Goal: Go to known website: Access a specific website the user already knows

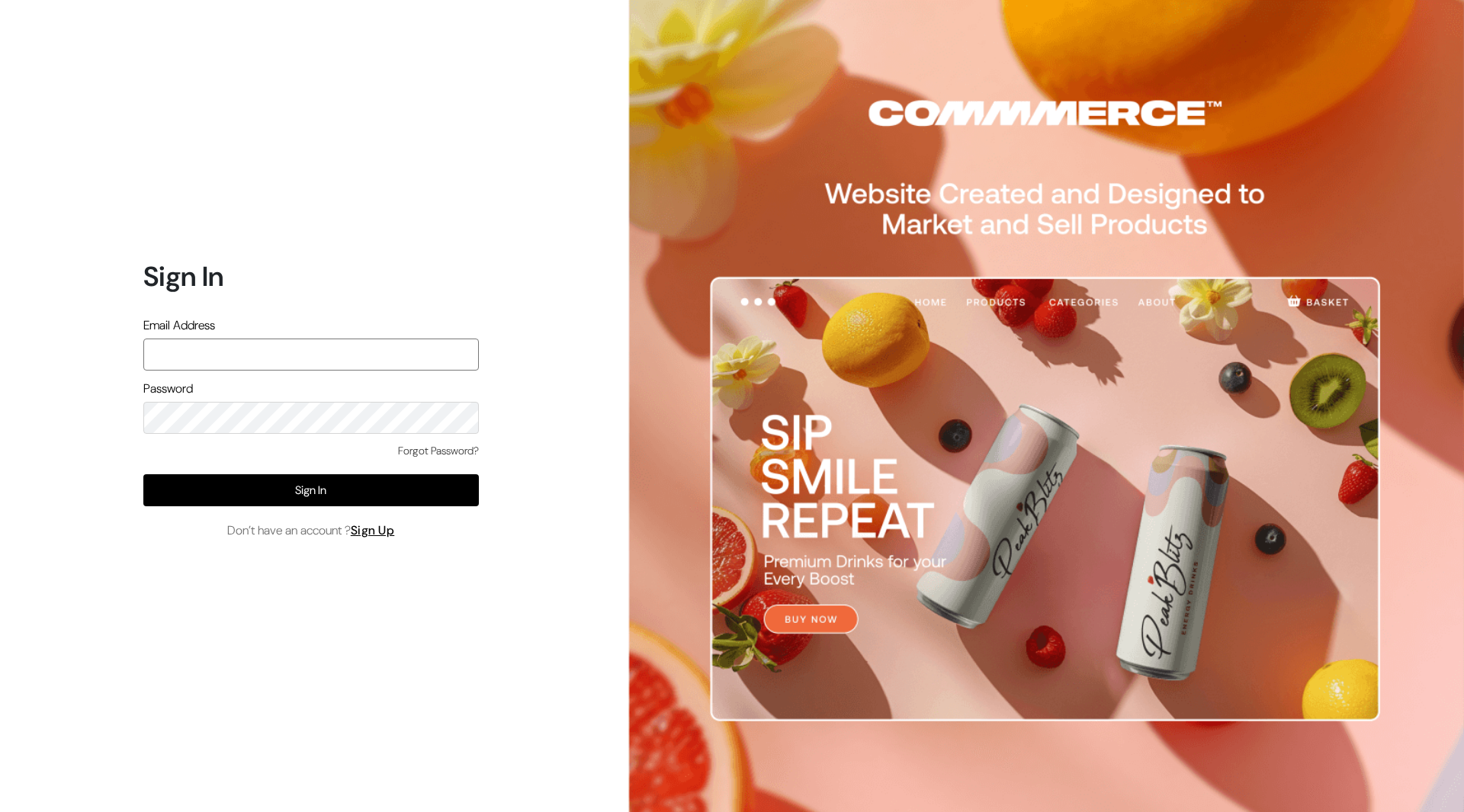
click at [436, 346] on input "text" at bounding box center [311, 355] width 336 height 32
type input "mayank@commmerce.com"
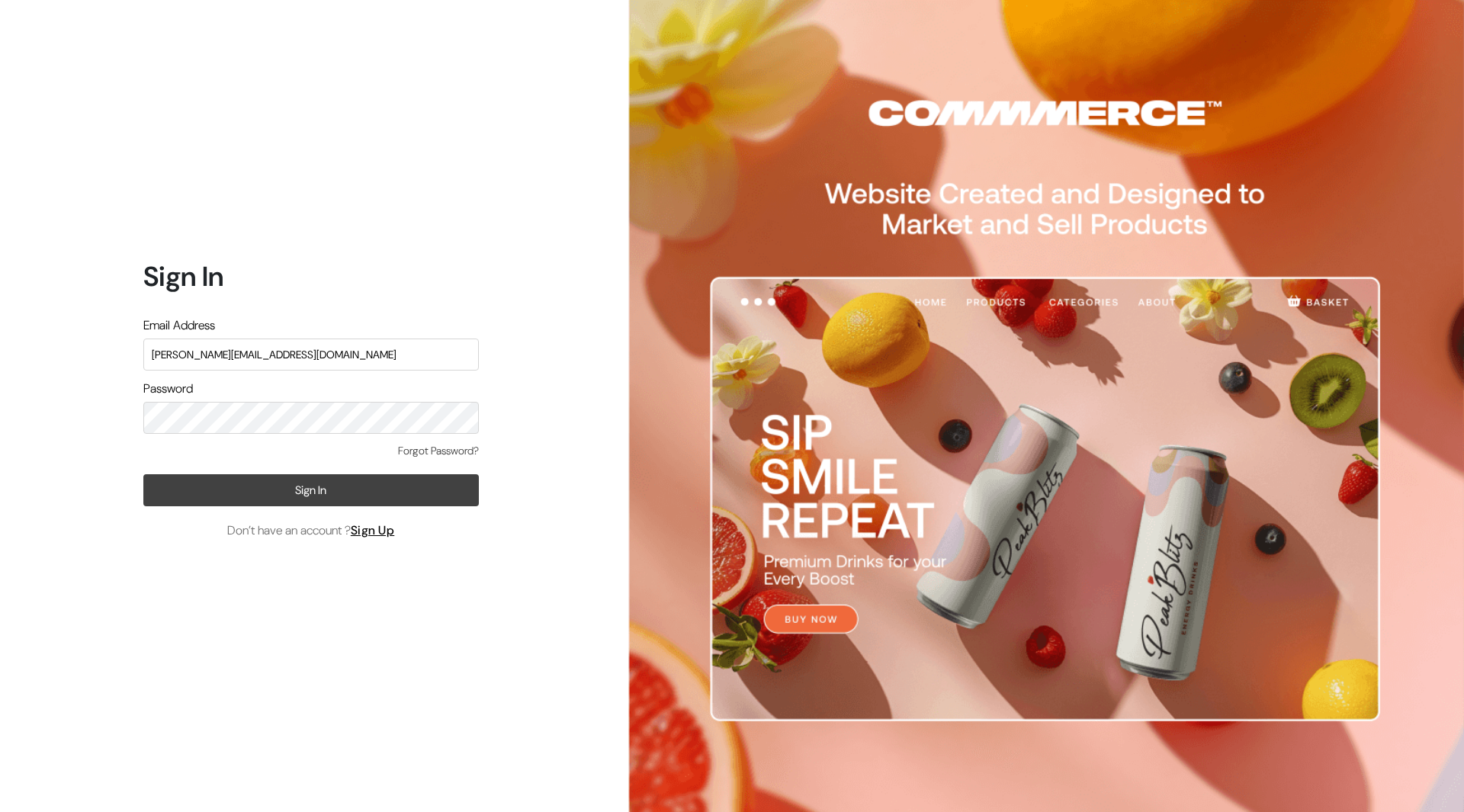
click at [365, 489] on button "Sign In" at bounding box center [311, 491] width 336 height 32
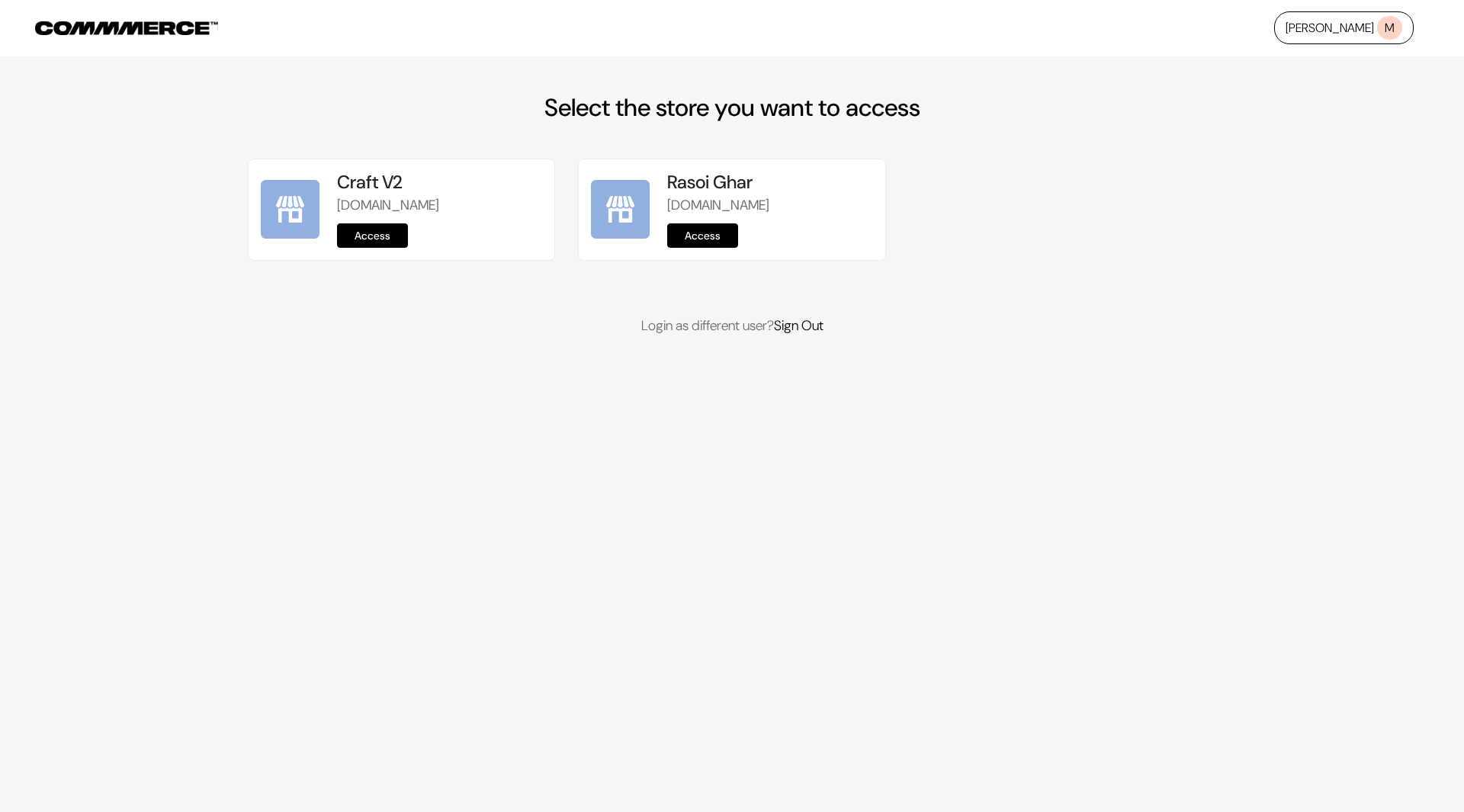
click at [380, 230] on link "Access" at bounding box center [373, 235] width 71 height 24
click at [692, 233] on link "Access" at bounding box center [703, 235] width 71 height 24
click at [384, 247] on link "Access" at bounding box center [373, 235] width 71 height 24
click at [384, 234] on link "Access" at bounding box center [373, 235] width 71 height 24
click at [368, 236] on link "Access" at bounding box center [373, 235] width 71 height 24
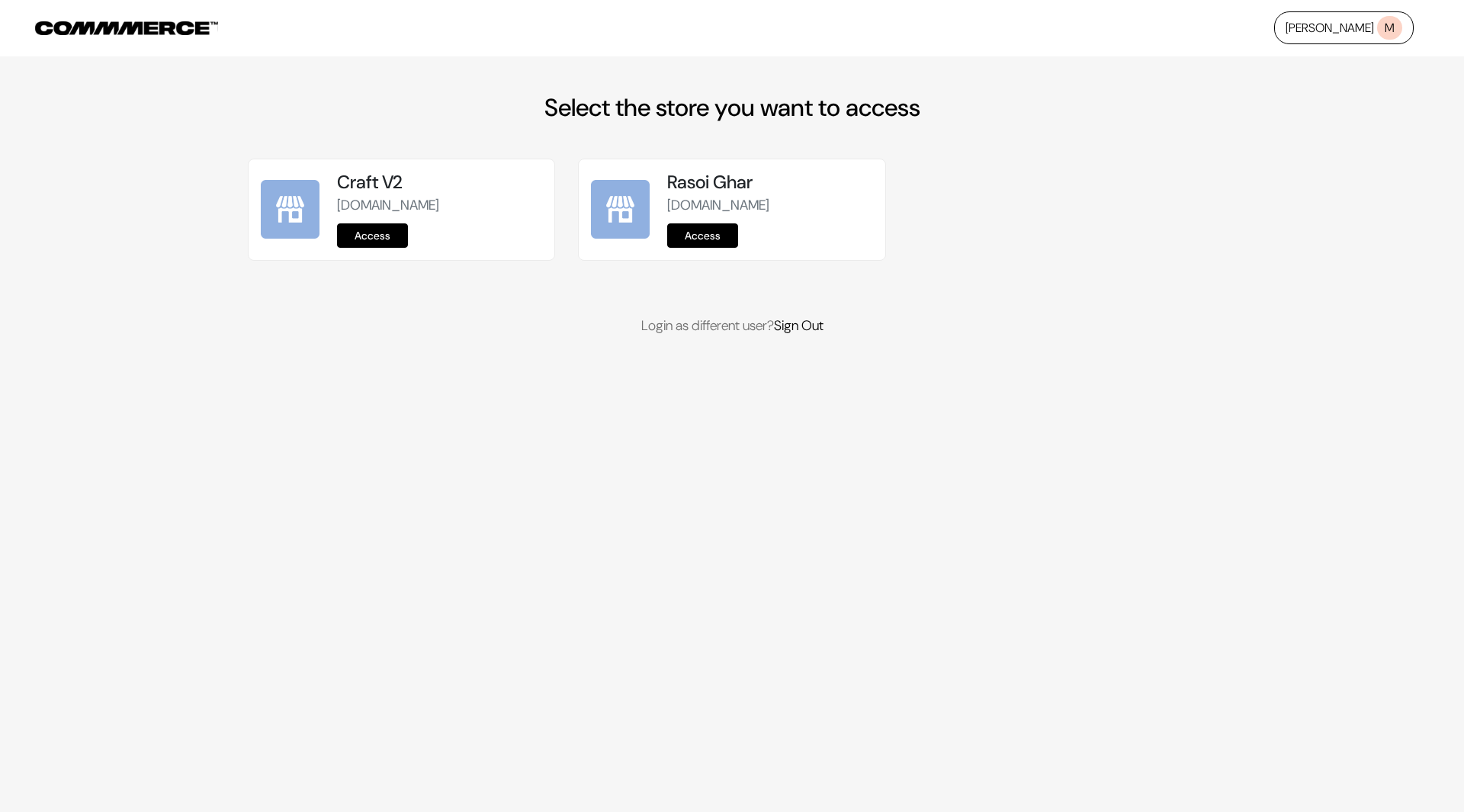
click at [381, 81] on div "[PERSON_NAME] M Select the store you want to access Craft V2 [DOMAIN_NAME] Acce…" at bounding box center [732, 168] width 1464 height 336
click at [370, 233] on link "Access" at bounding box center [373, 235] width 71 height 24
click at [399, 238] on link "Access" at bounding box center [373, 235] width 71 height 24
click at [331, 104] on h2 "Select the store you want to access" at bounding box center [732, 107] width 969 height 29
click at [370, 235] on link "Access" at bounding box center [373, 235] width 71 height 24
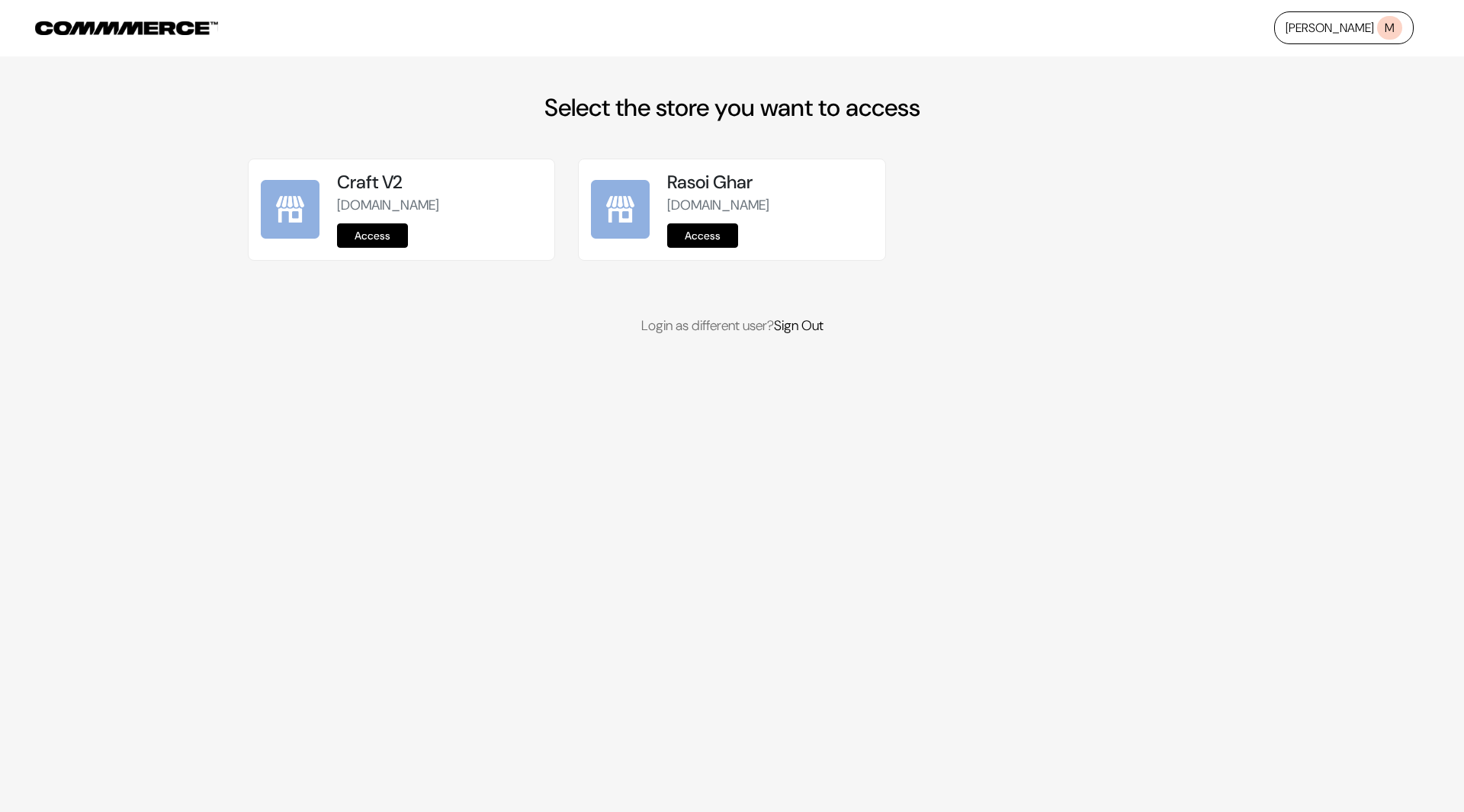
click at [395, 239] on link "Access" at bounding box center [373, 235] width 71 height 24
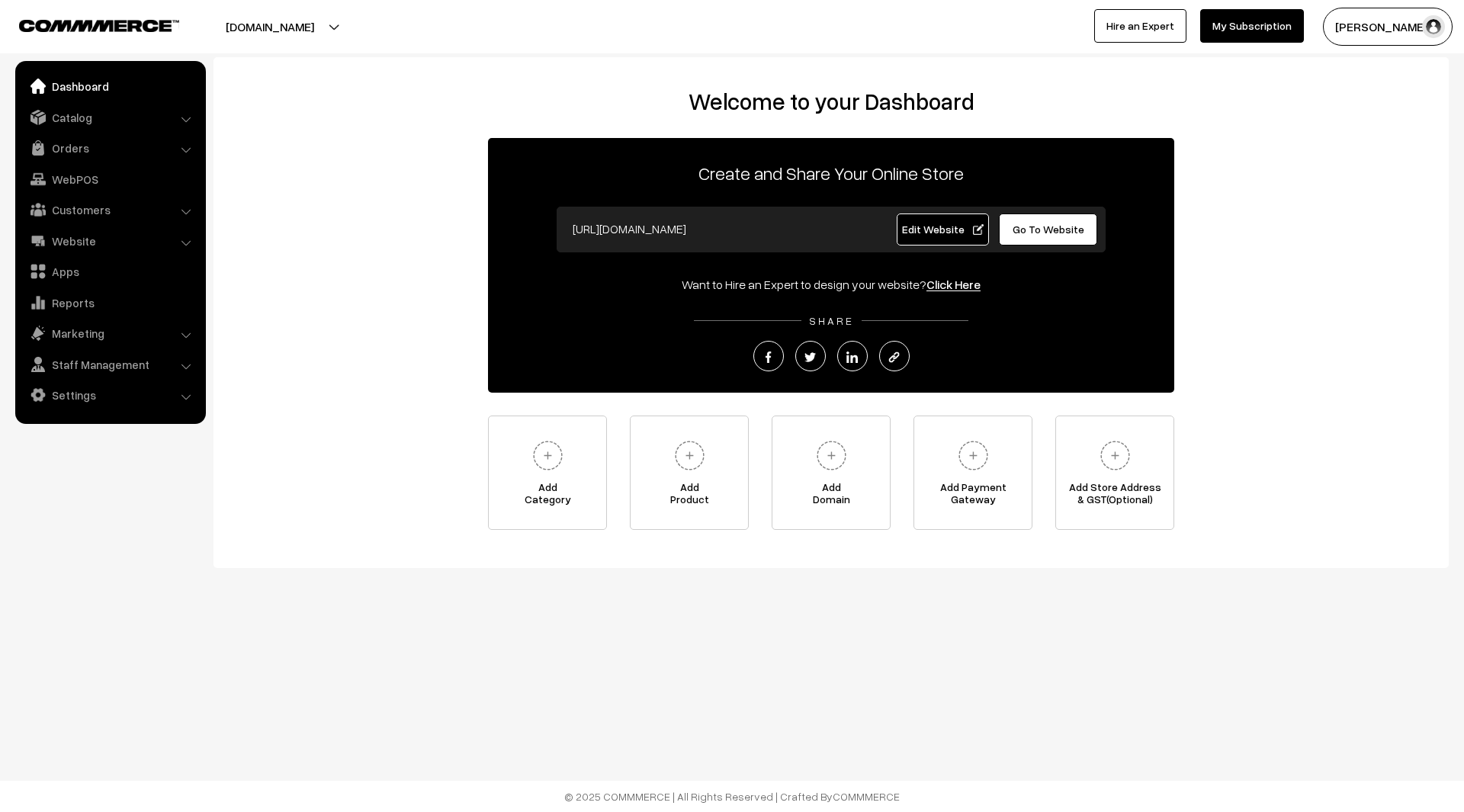
click at [955, 237] on link "Edit Website" at bounding box center [944, 230] width 93 height 32
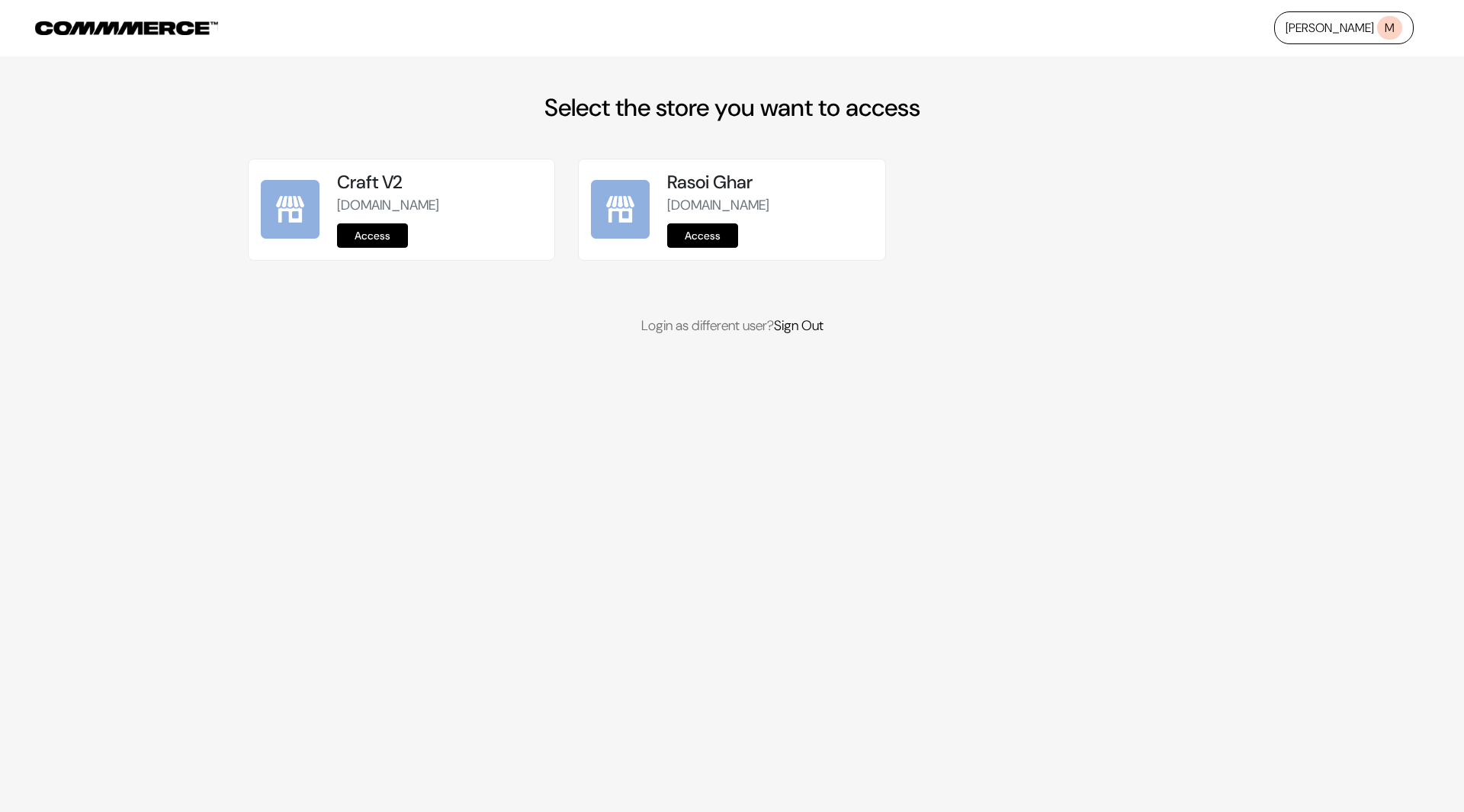
click at [387, 228] on link "Access" at bounding box center [373, 235] width 71 height 24
click at [391, 237] on link "Access" at bounding box center [373, 235] width 71 height 24
click at [373, 235] on link "Access" at bounding box center [373, 235] width 71 height 24
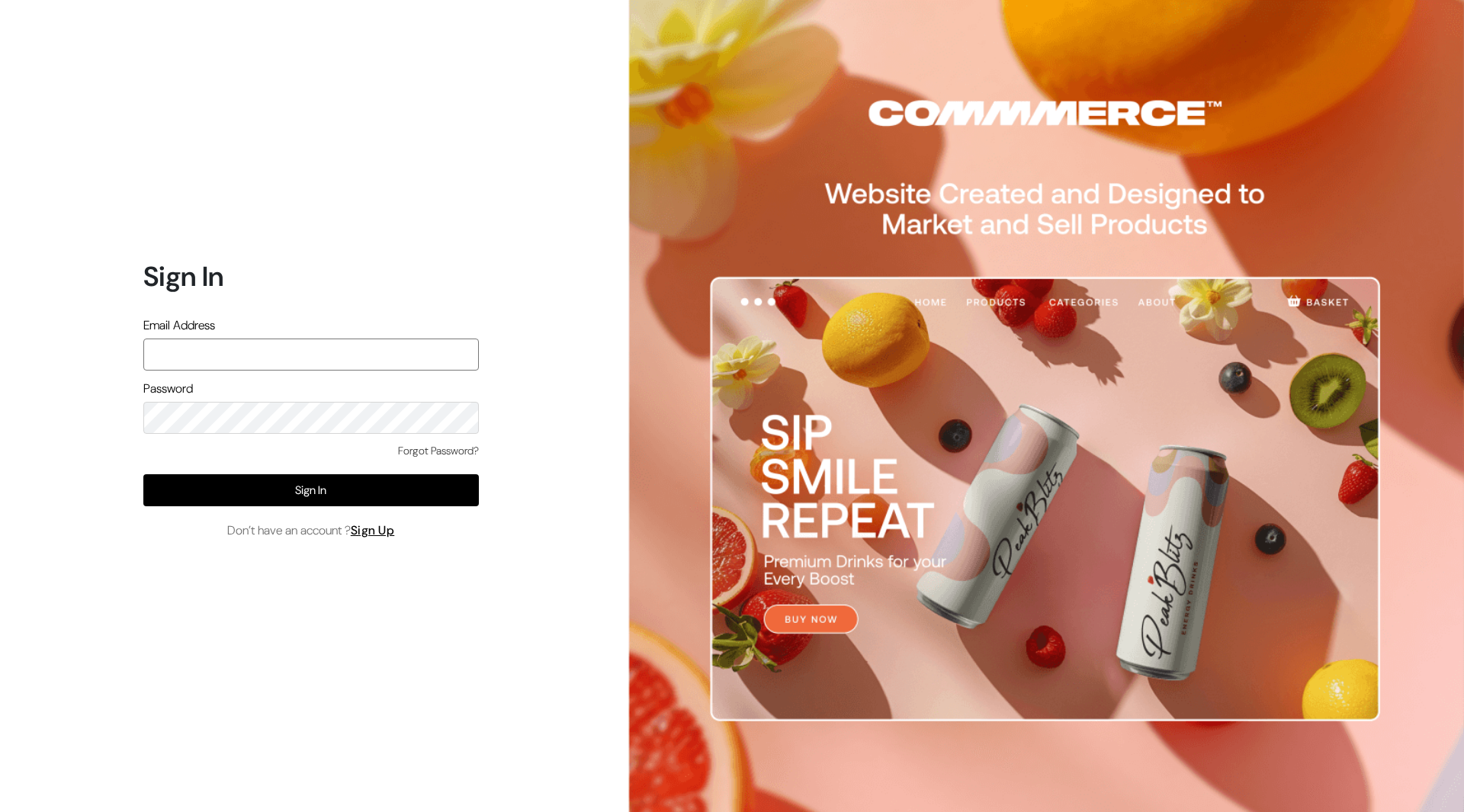
type input "mayank@commmerce.com"
click at [338, 457] on div "Forgot Password?" at bounding box center [311, 459] width 336 height 31
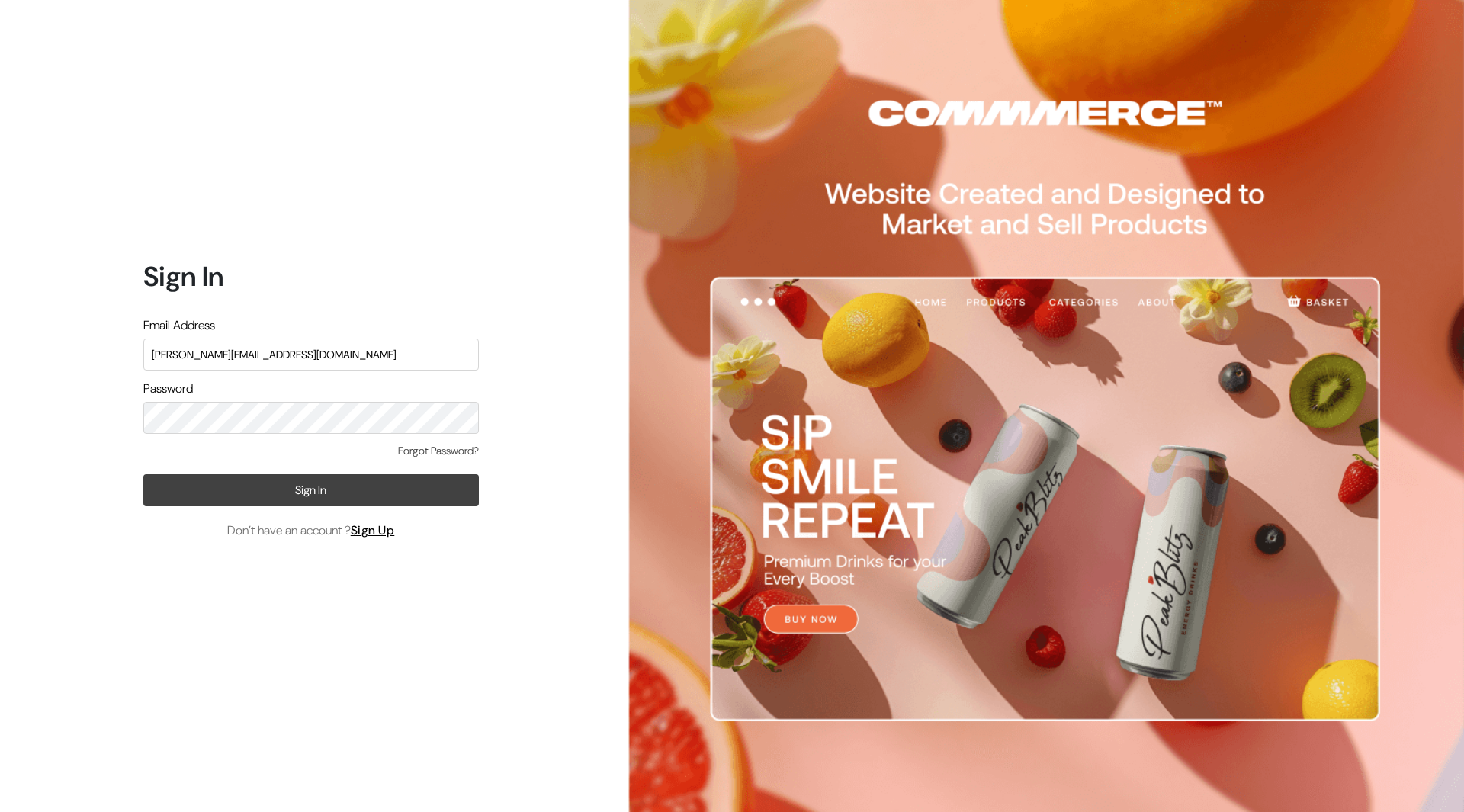
click at [331, 500] on button "Sign In" at bounding box center [311, 491] width 336 height 32
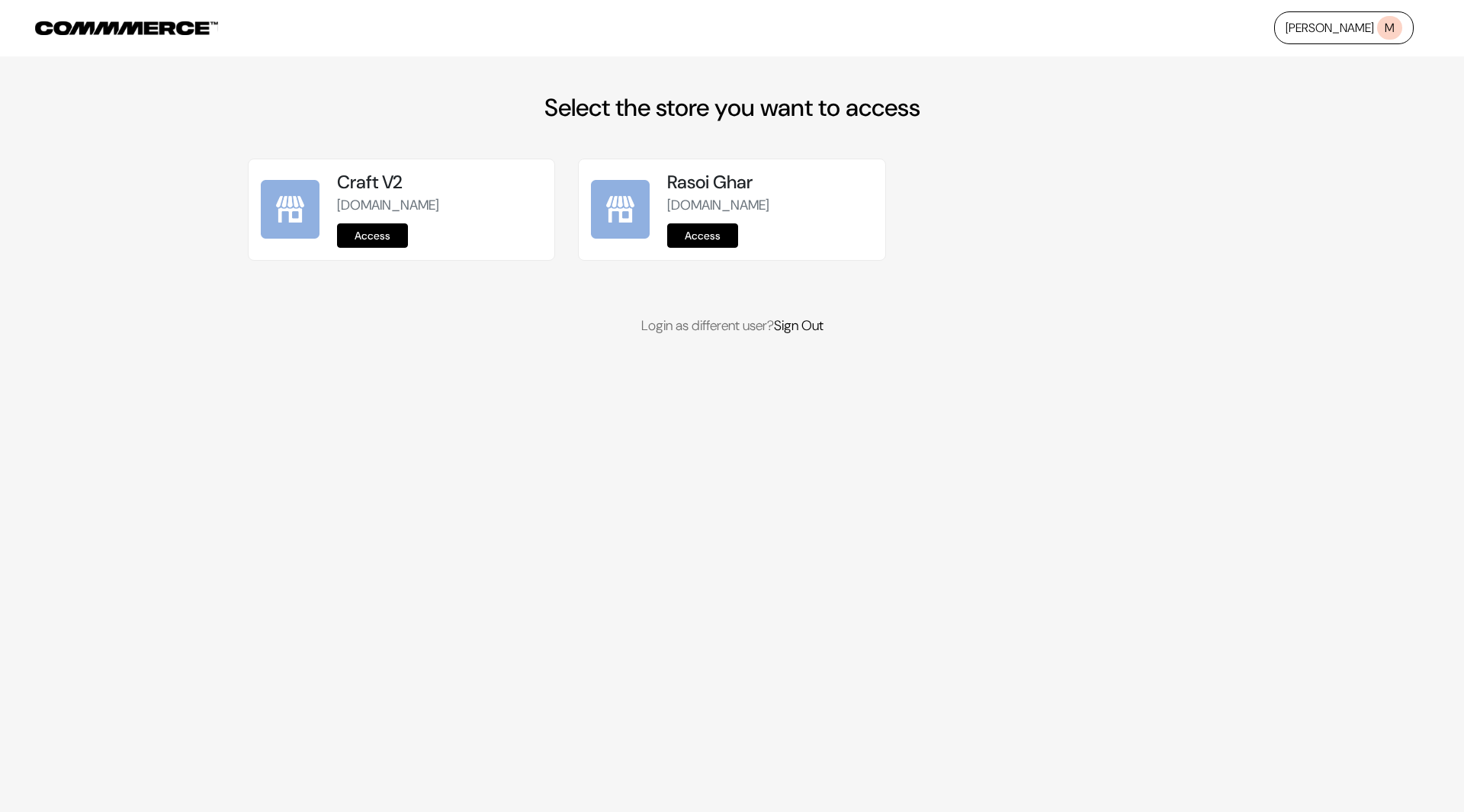
click at [388, 232] on link "Access" at bounding box center [373, 235] width 71 height 24
click at [384, 234] on link "Access" at bounding box center [373, 235] width 71 height 24
click at [379, 238] on link "Access" at bounding box center [373, 235] width 71 height 24
click at [389, 241] on link "Access" at bounding box center [373, 235] width 71 height 24
click at [390, 237] on link "Access" at bounding box center [373, 235] width 71 height 24
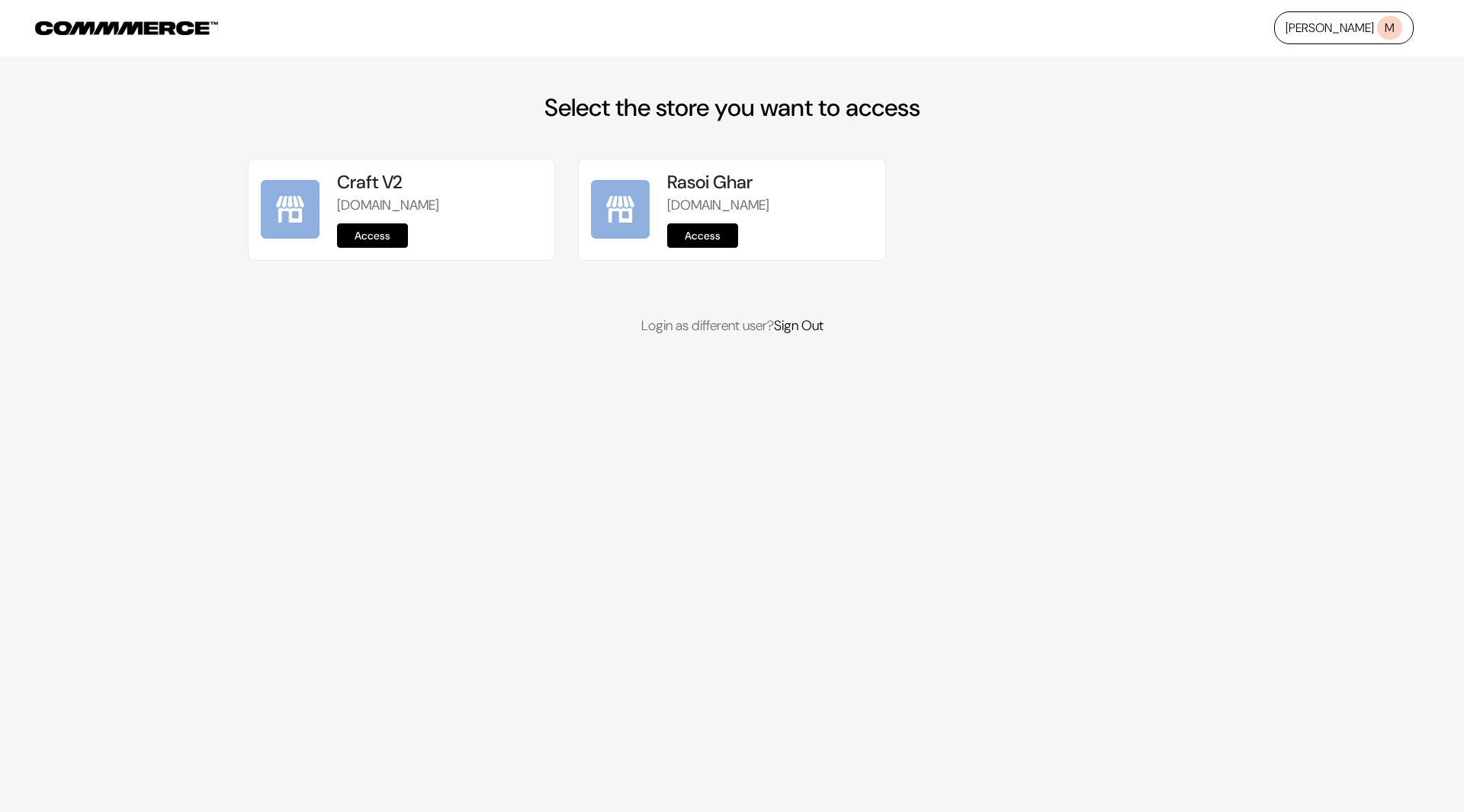
click at [377, 239] on link "Access" at bounding box center [373, 235] width 71 height 24
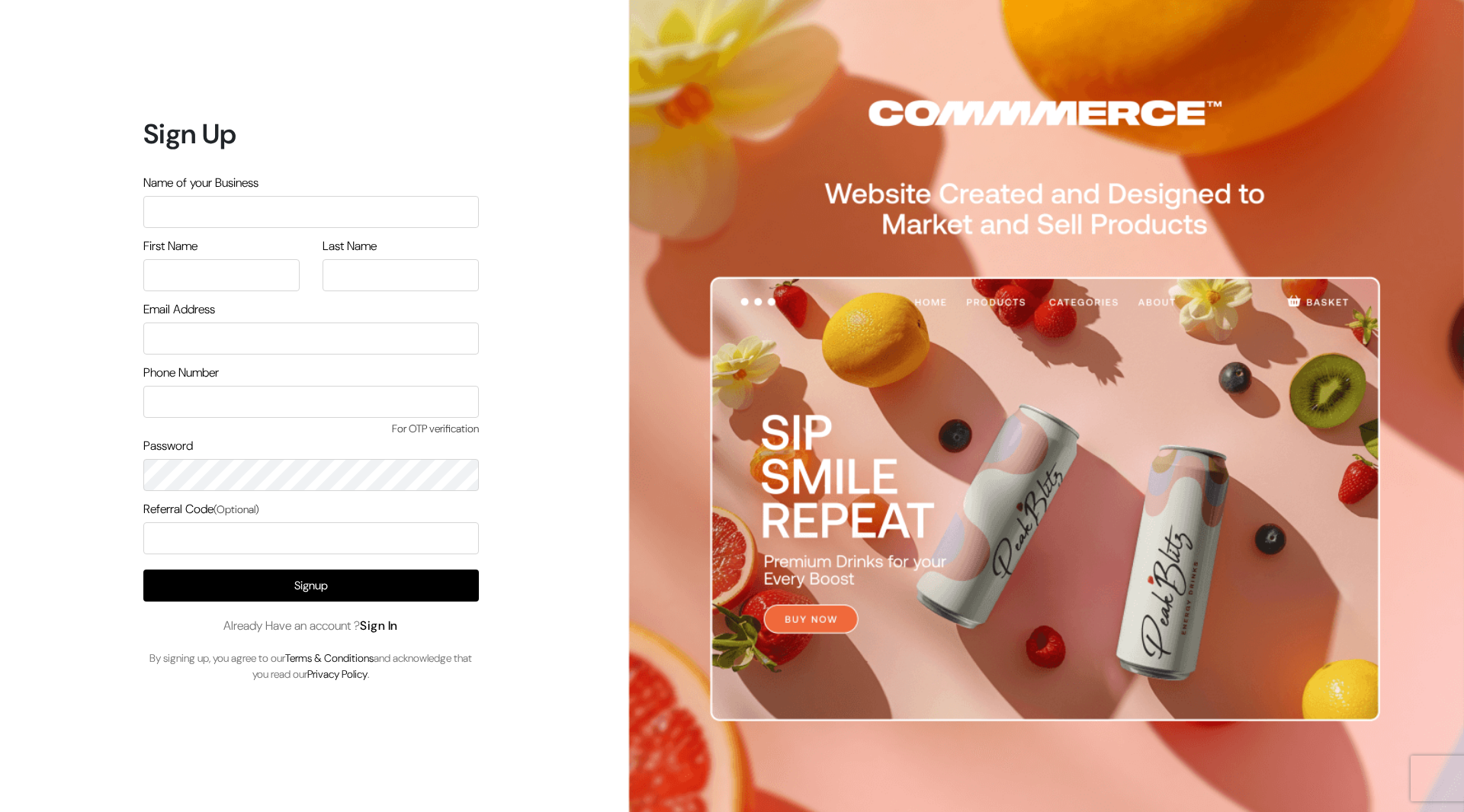
click at [388, 628] on link "Sign In" at bounding box center [379, 626] width 38 height 16
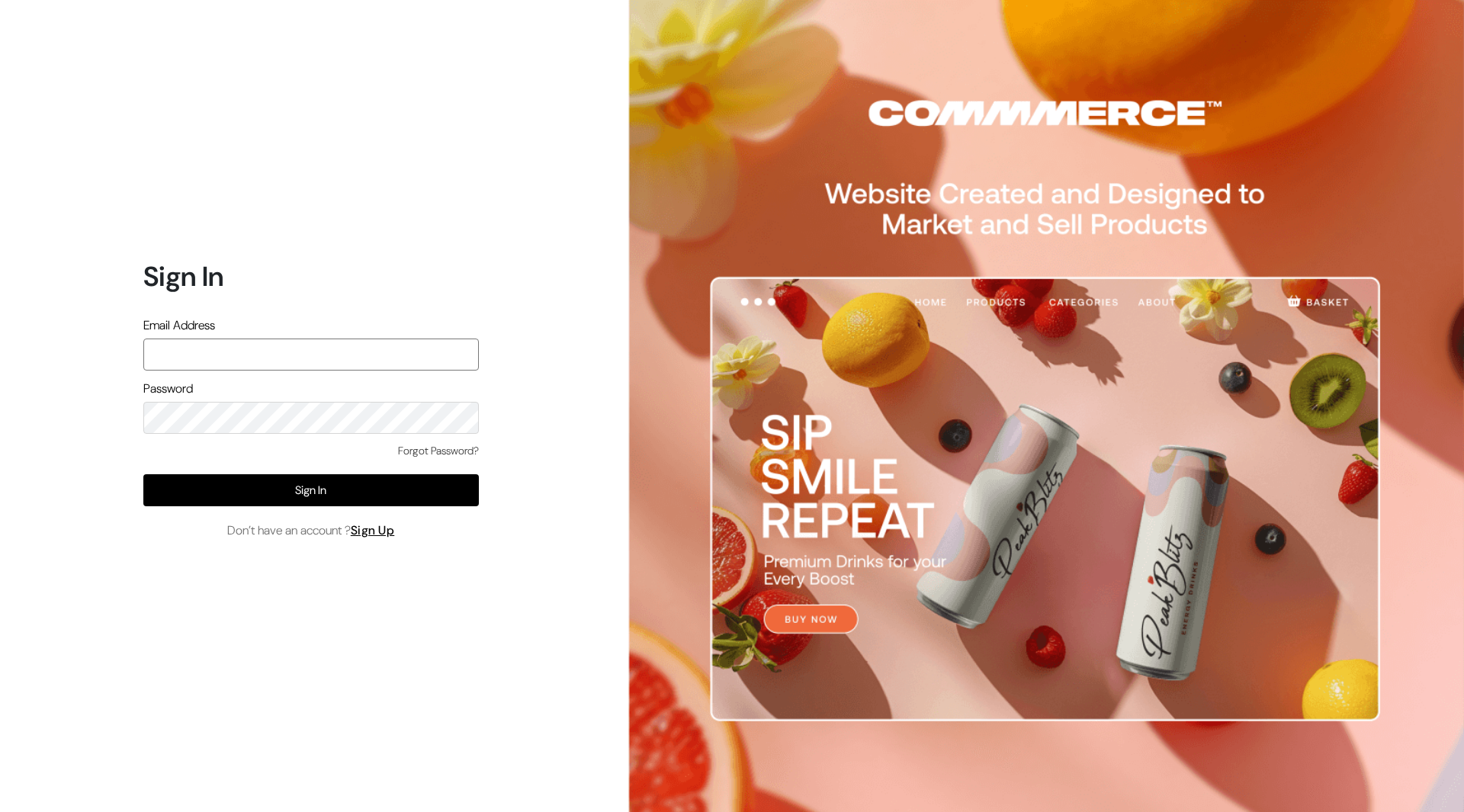
click at [427, 355] on input "text" at bounding box center [311, 355] width 336 height 32
type input "[PERSON_NAME][EMAIL_ADDRESS][DOMAIN_NAME]"
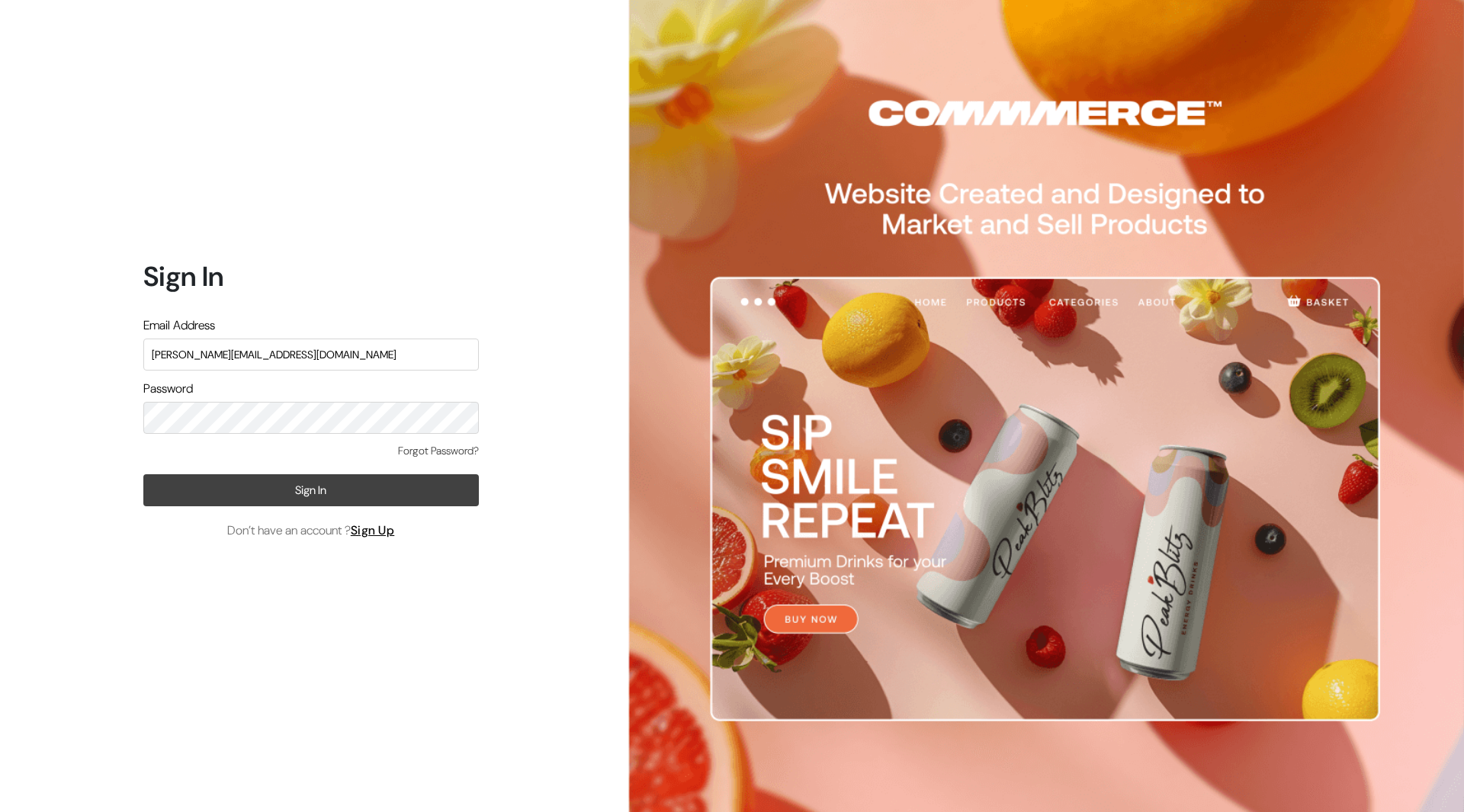
click at [279, 477] on button "Sign In" at bounding box center [311, 491] width 336 height 32
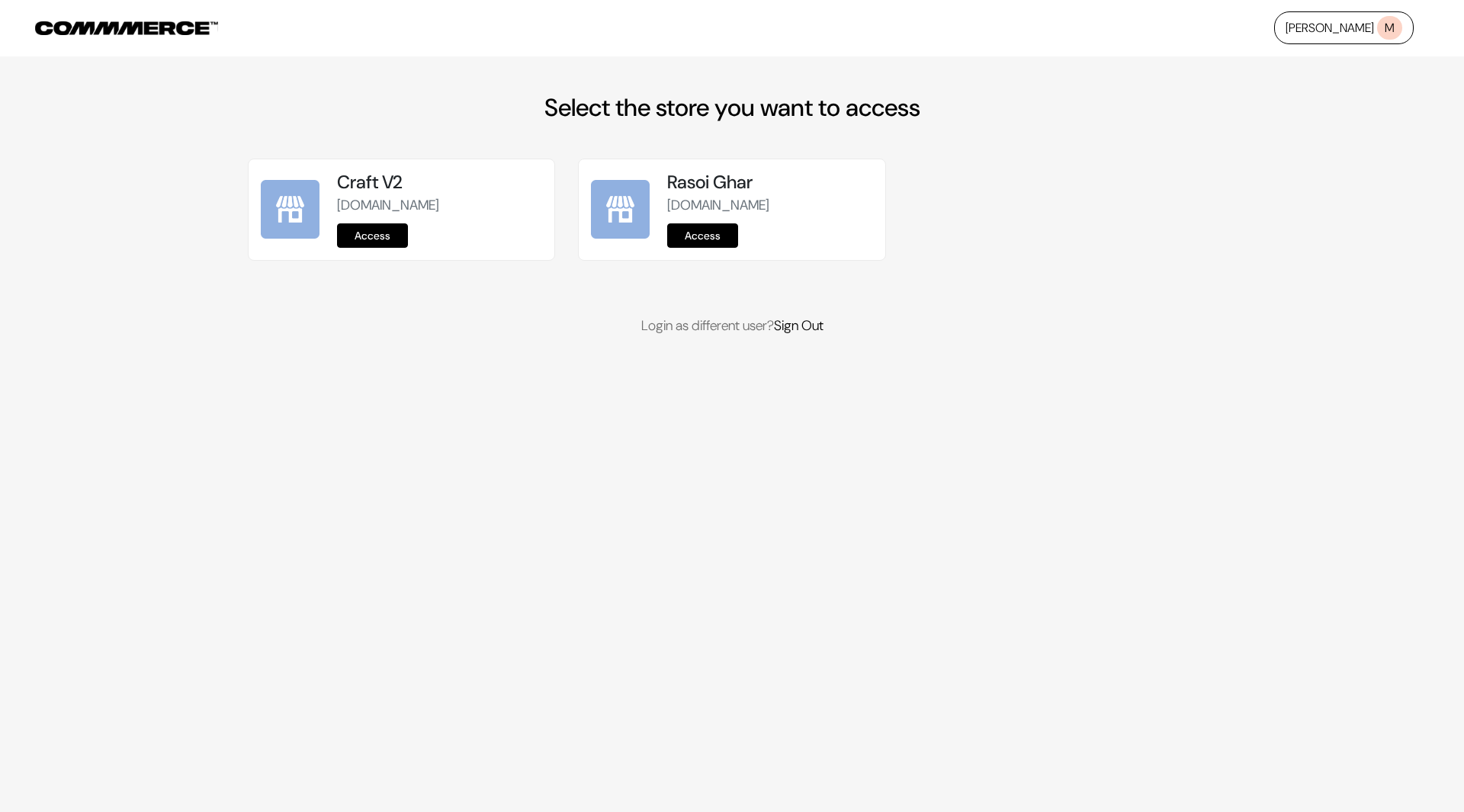
click at [382, 236] on link "Access" at bounding box center [373, 235] width 71 height 24
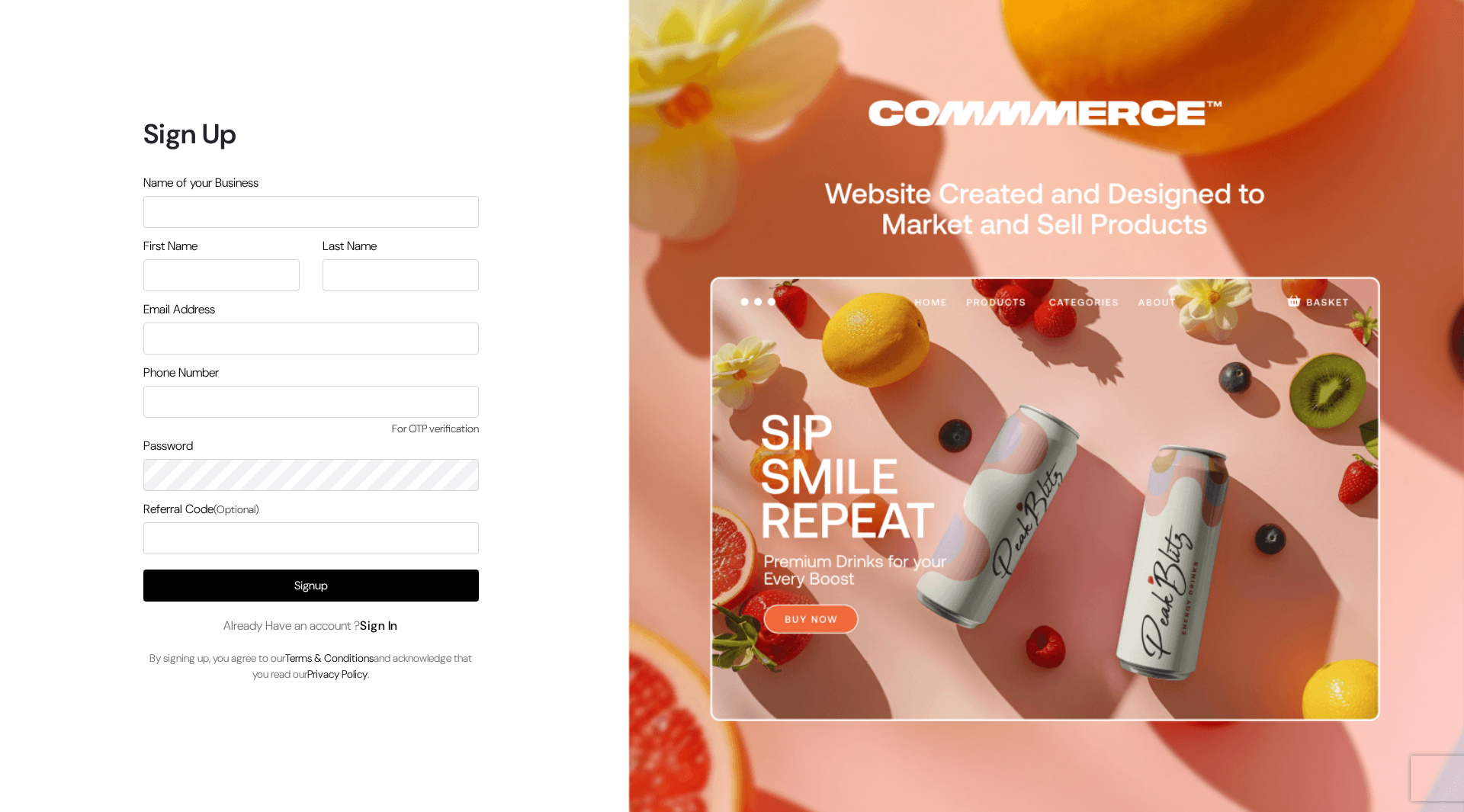
click at [395, 620] on link "Sign In" at bounding box center [379, 626] width 38 height 16
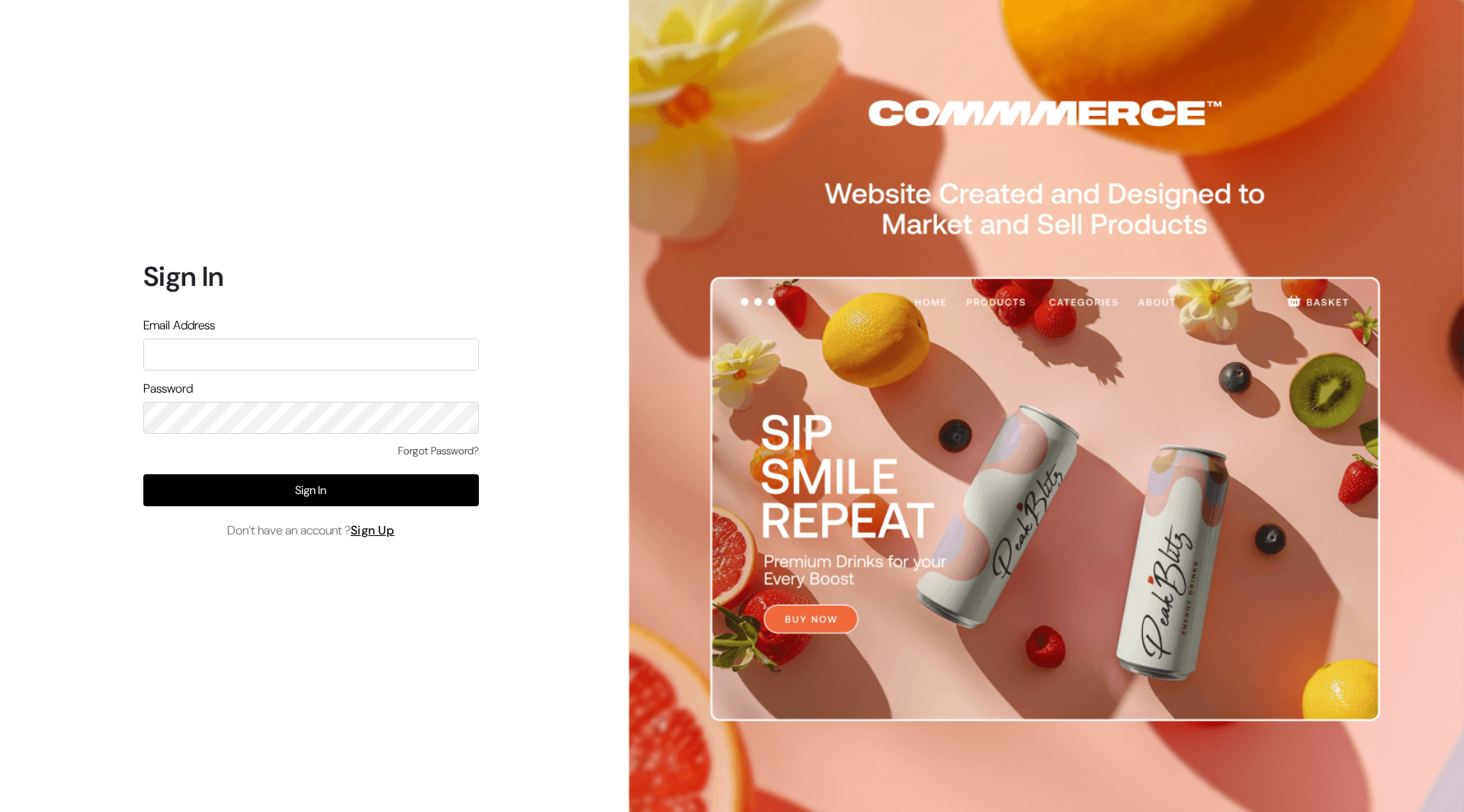
click at [370, 348] on input "text" at bounding box center [311, 355] width 336 height 32
type input "mayank@commmerce.com"
click at [345, 510] on div "Forgot Password? Sign In Don’t have an account ? Sign Up" at bounding box center [311, 491] width 336 height 97
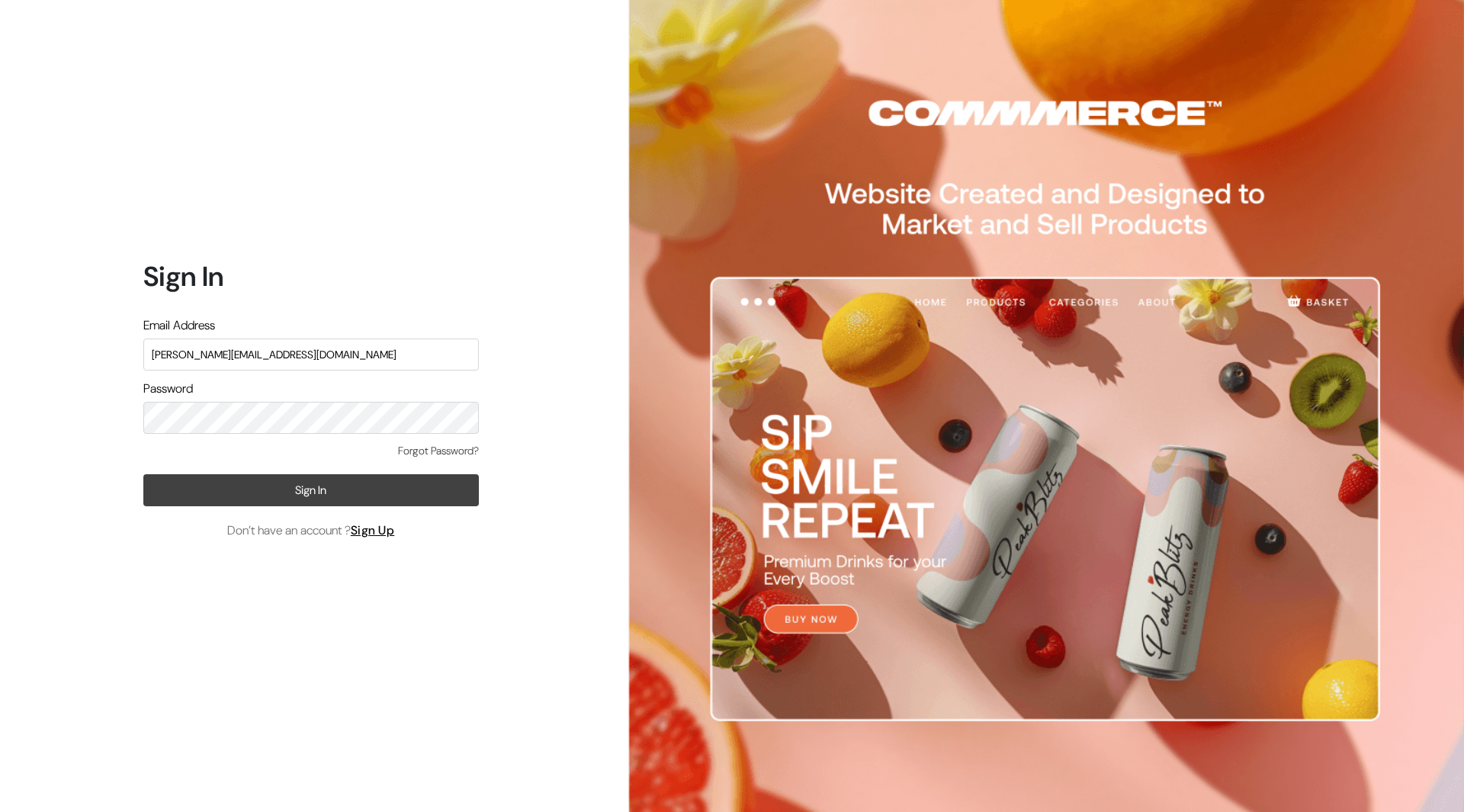
click at [345, 494] on button "Sign In" at bounding box center [311, 491] width 336 height 32
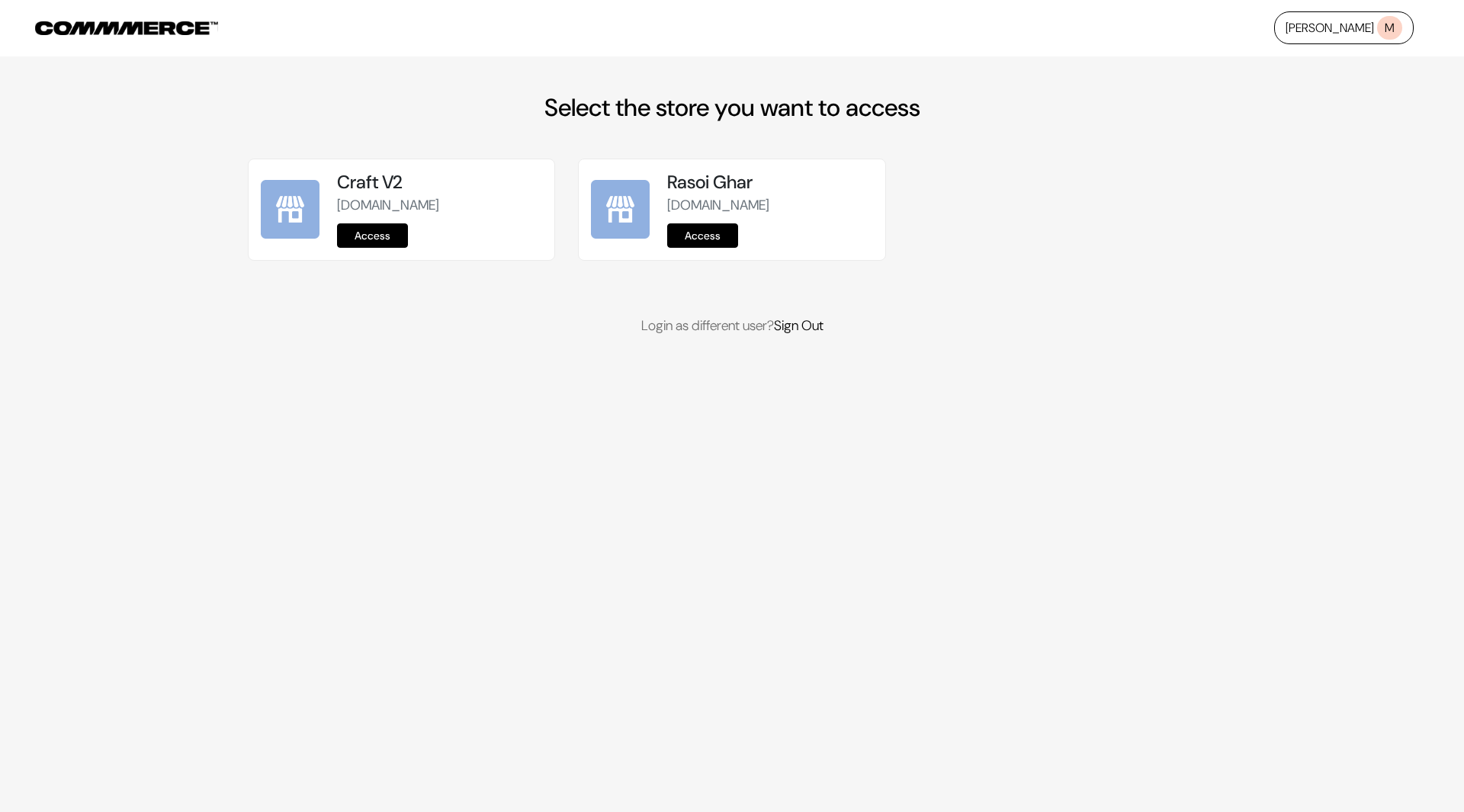
click at [389, 231] on link "Access" at bounding box center [373, 235] width 71 height 24
click at [368, 229] on link "Access" at bounding box center [373, 235] width 71 height 24
